Goal: Browse casually

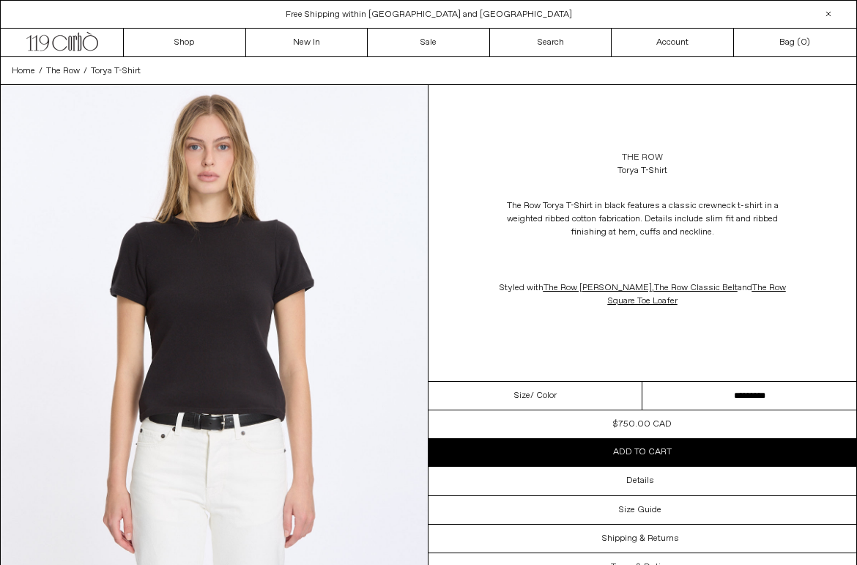
click at [654, 156] on link "The Row" at bounding box center [642, 157] width 41 height 13
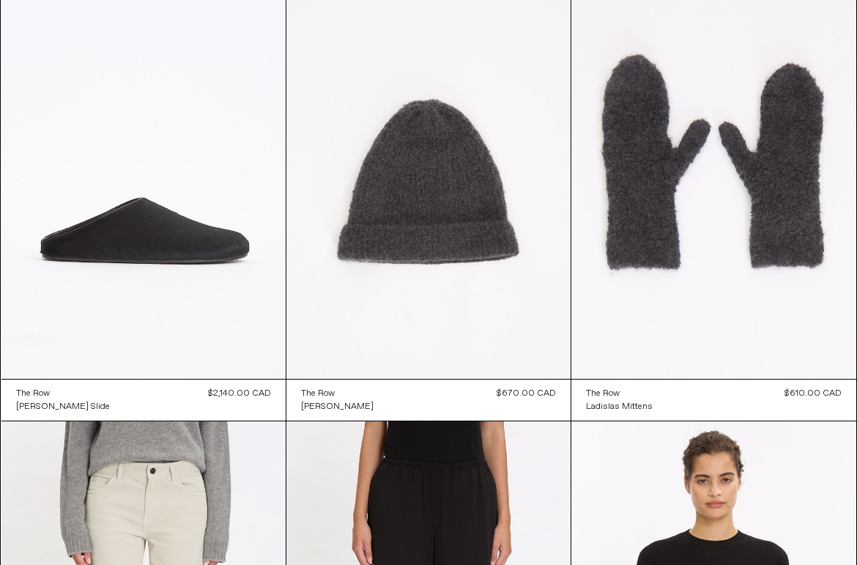
scroll to position [1070, 0]
